Goal: Navigation & Orientation: Go to known website

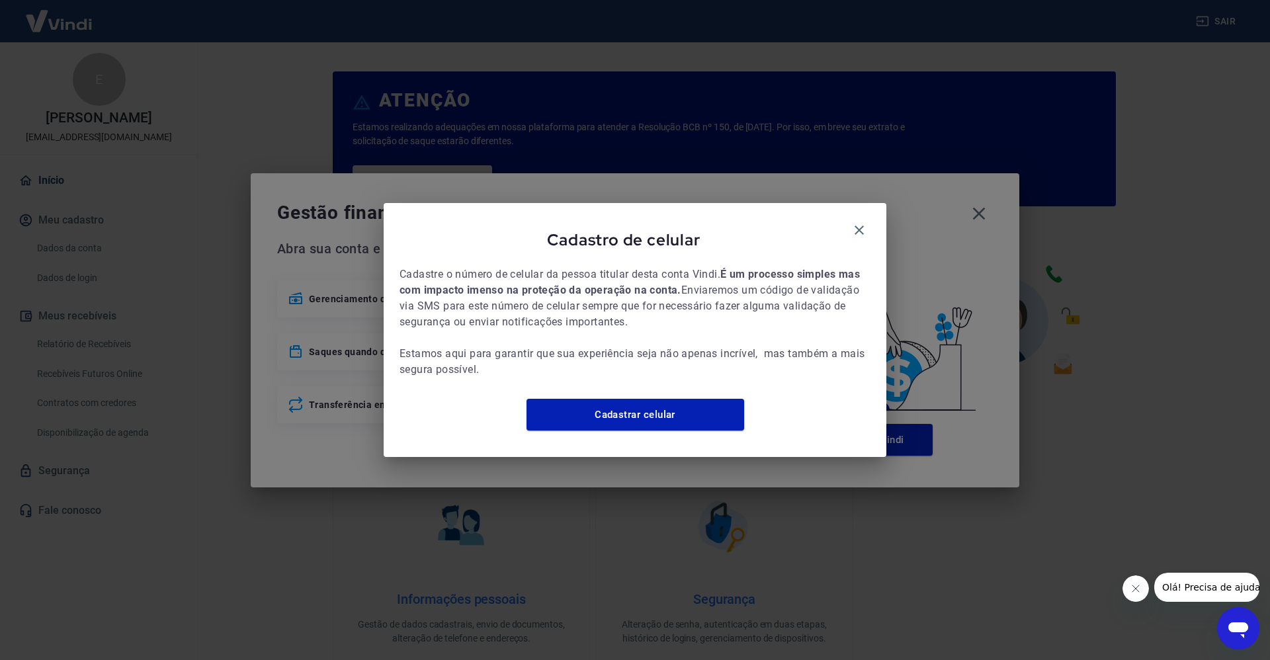
click at [855, 222] on icon "button" at bounding box center [859, 230] width 16 height 16
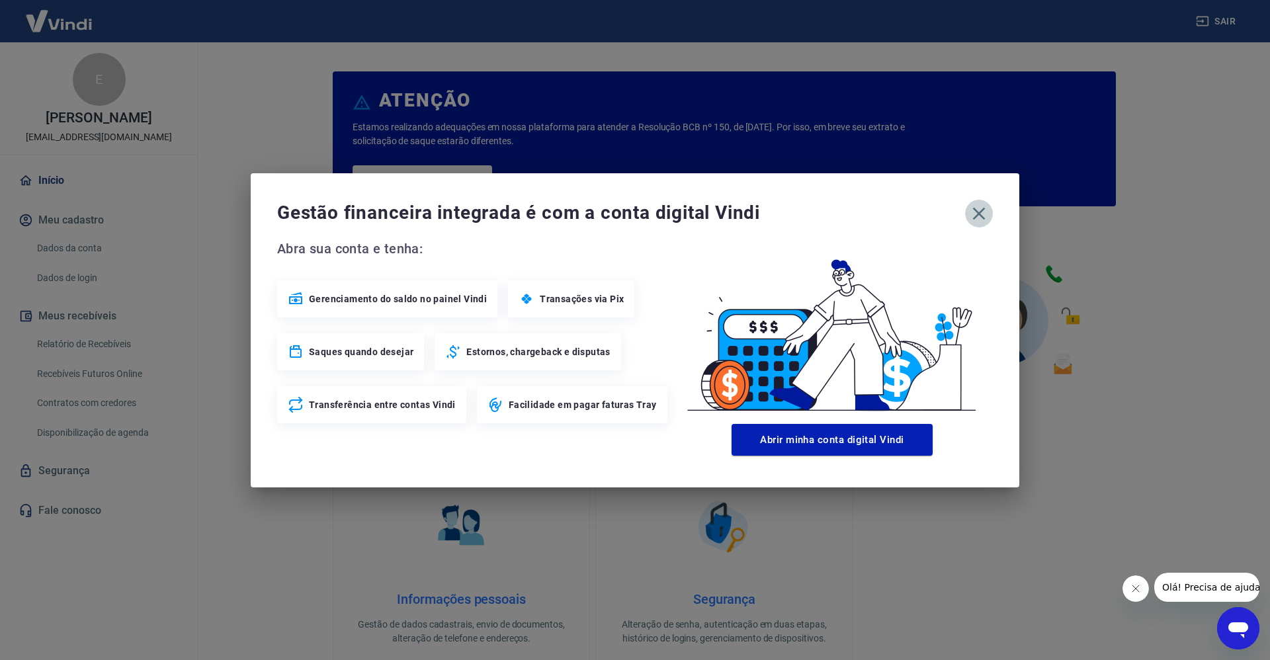
click at [977, 210] on icon "button" at bounding box center [979, 213] width 13 height 13
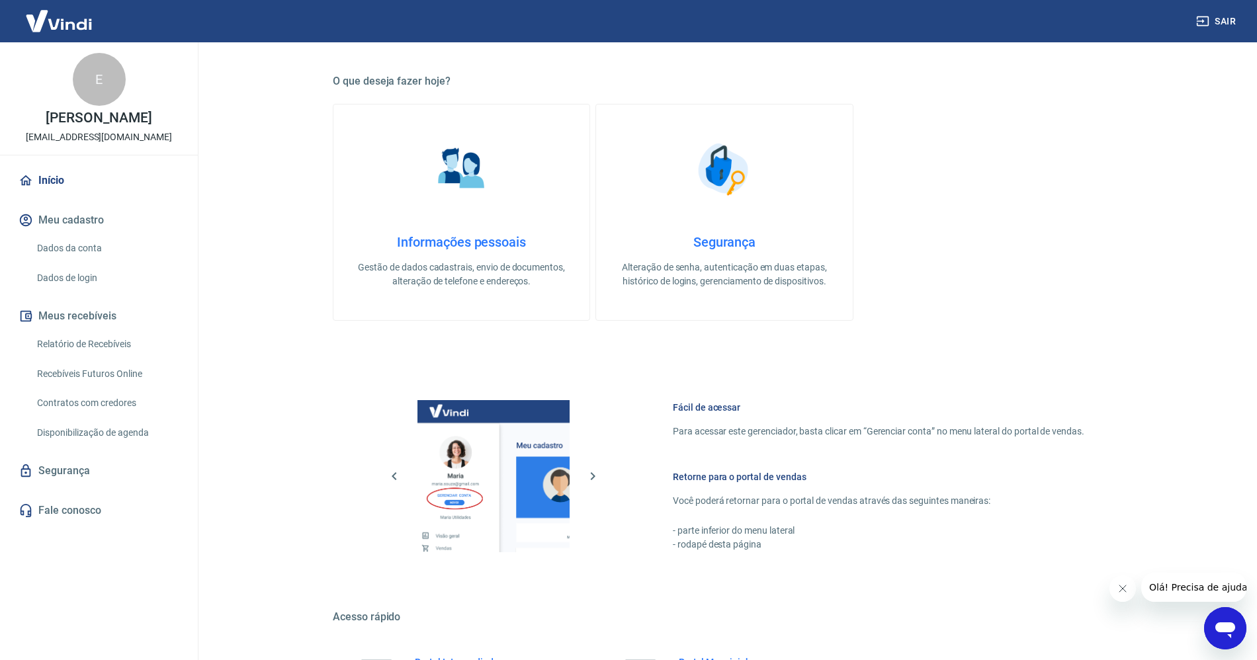
scroll to position [509, 0]
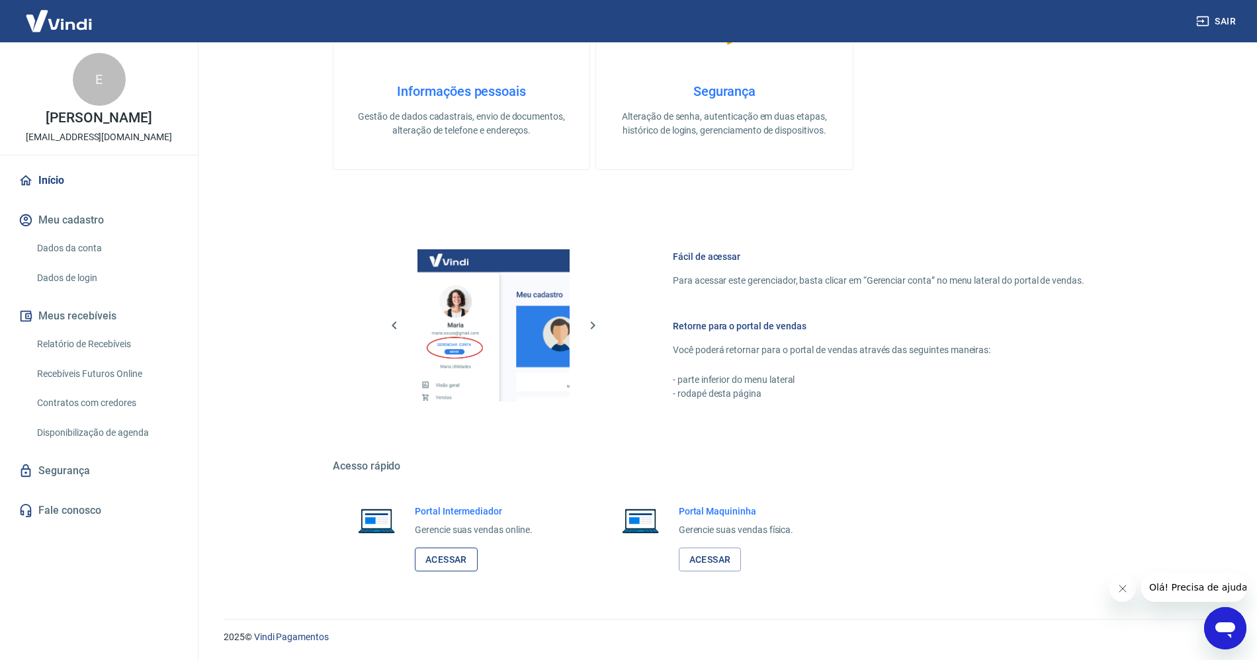
click at [462, 561] on link "Acessar" at bounding box center [446, 560] width 63 height 24
